Goal: Navigation & Orientation: Understand site structure

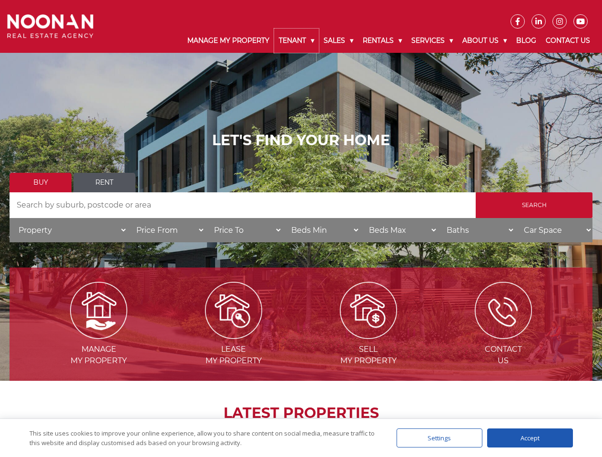
click at [296, 40] on link "Tenant" at bounding box center [296, 41] width 45 height 24
click at [339, 40] on link "Sales" at bounding box center [338, 41] width 39 height 24
click at [383, 40] on link "Rentals" at bounding box center [382, 41] width 49 height 24
click at [433, 40] on link "Services" at bounding box center [431, 41] width 51 height 24
click at [485, 40] on link "About Us" at bounding box center [484, 41] width 54 height 24
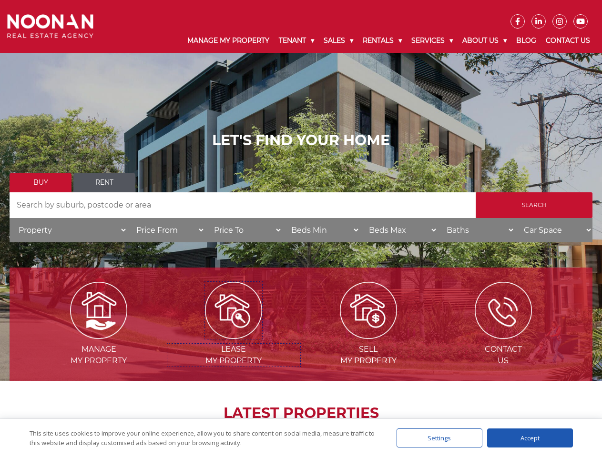
click at [233, 335] on img at bounding box center [233, 310] width 57 height 57
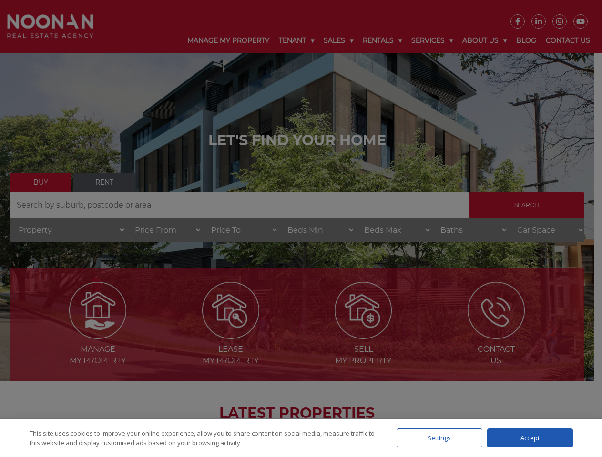
click at [439, 438] on div "Settings" at bounding box center [439, 438] width 86 height 19
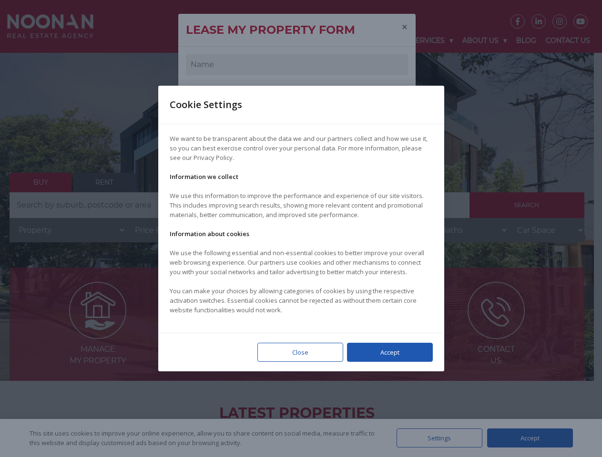
click at [530, 438] on div at bounding box center [301, 228] width 602 height 457
